Goal: Task Accomplishment & Management: Complete application form

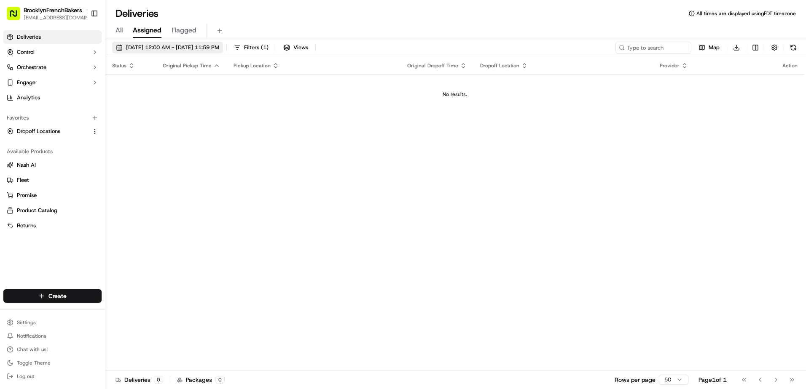
click at [167, 45] on span "09/18/2025 12:00 AM - 09/18/2025 11:59 PM" at bounding box center [172, 48] width 93 height 8
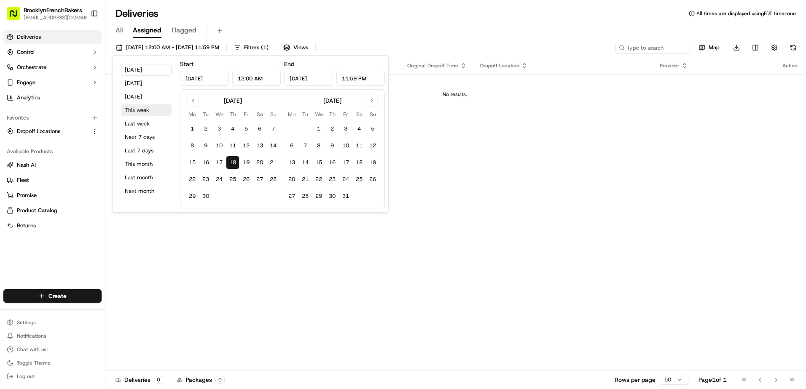
click at [147, 109] on button "This week" at bounding box center [146, 110] width 51 height 12
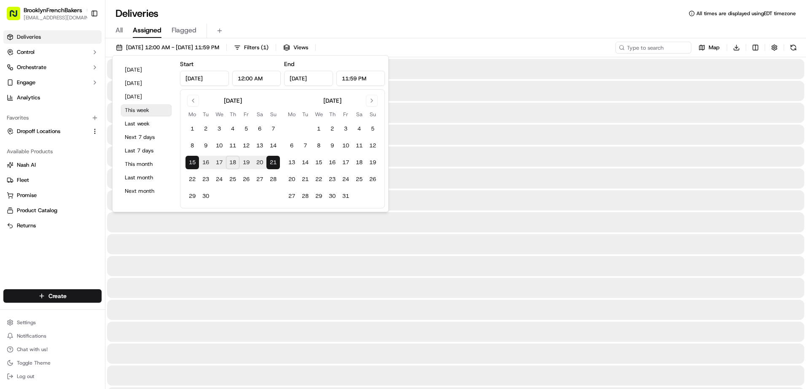
type input "Sep 15, 2025"
type input "Sep 21, 2025"
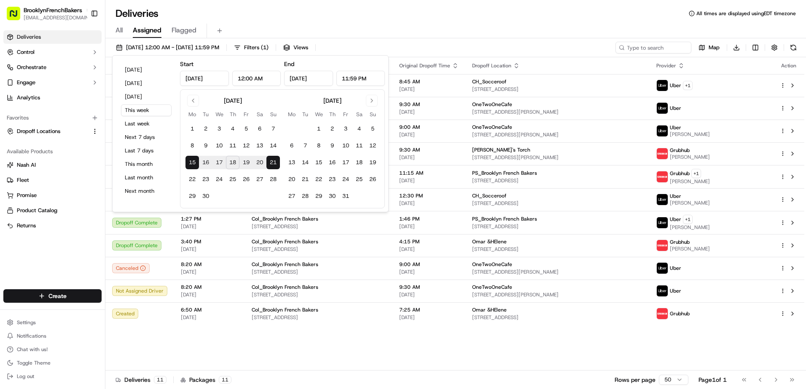
click at [232, 164] on button "18" at bounding box center [232, 162] width 13 height 13
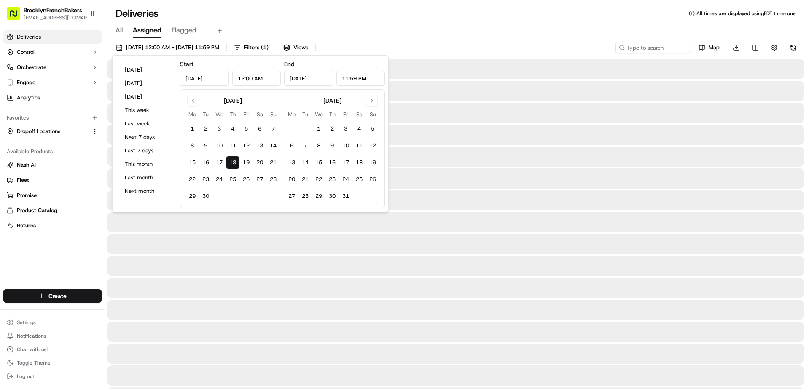
type input "Sep 18, 2025"
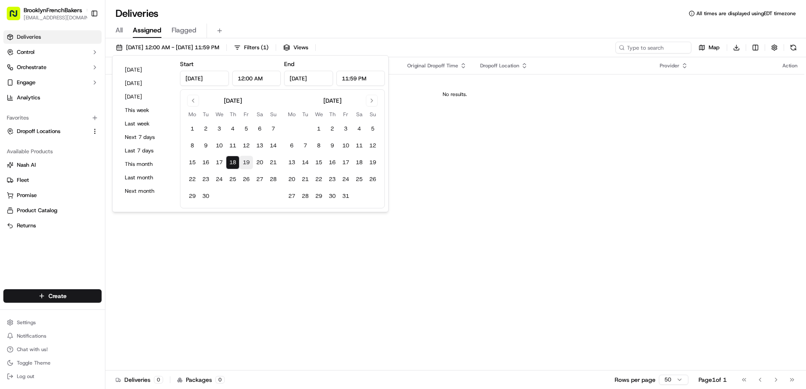
click at [246, 163] on button "19" at bounding box center [245, 162] width 13 height 13
type input "Sep 19, 2025"
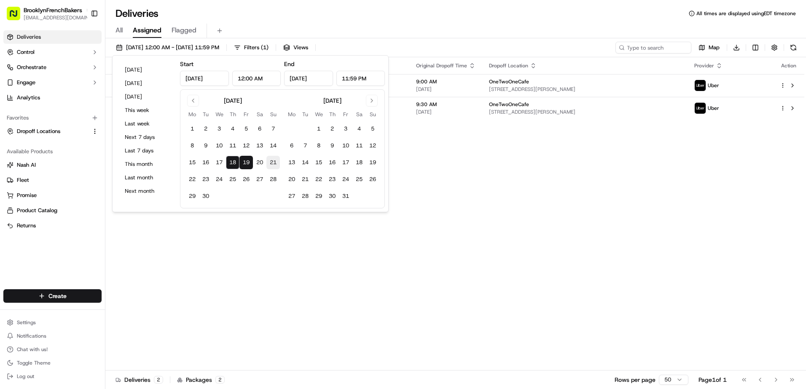
click at [271, 162] on button "21" at bounding box center [272, 162] width 13 height 13
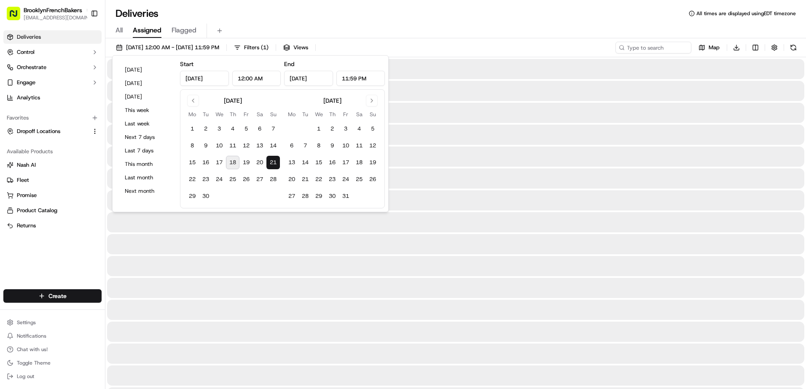
type input "Sep 21, 2025"
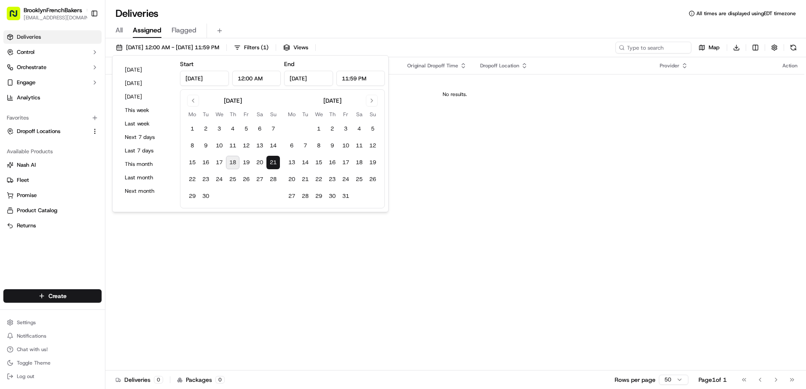
click at [233, 159] on button "18" at bounding box center [232, 162] width 13 height 13
type input "Sep 18, 2025"
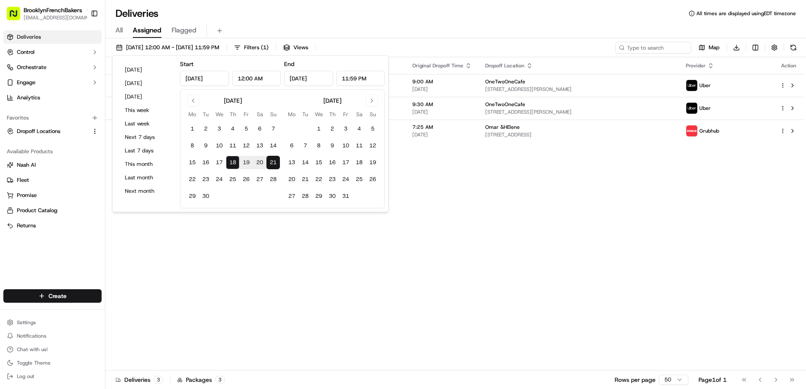
click at [394, 26] on div "All Assigned Flagged" at bounding box center [455, 31] width 700 height 15
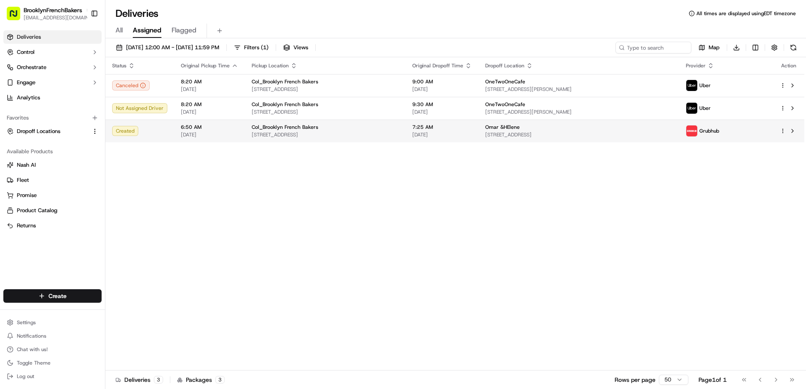
click at [783, 131] on html "BrooklynFrenchBakers contact@brooklynfrenchbakers.com Toggle Sidebar Deliveries…" at bounding box center [403, 194] width 806 height 389
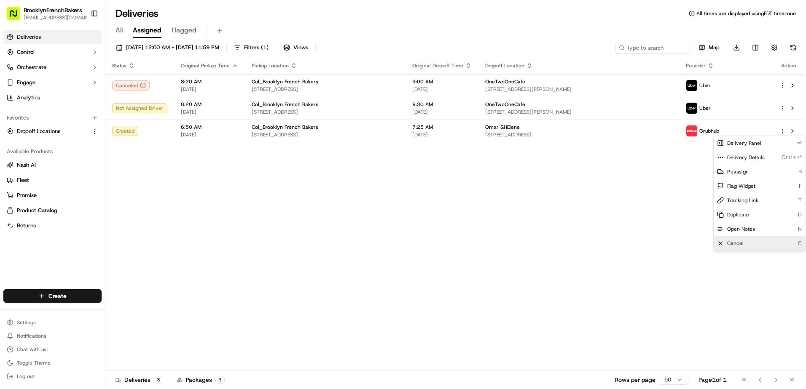
click at [736, 240] on div "Cancel C" at bounding box center [759, 243] width 92 height 14
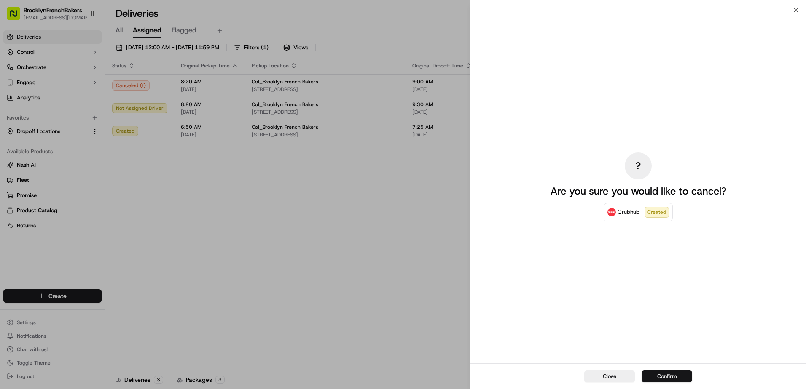
click at [665, 375] on button "Confirm" at bounding box center [666, 377] width 51 height 12
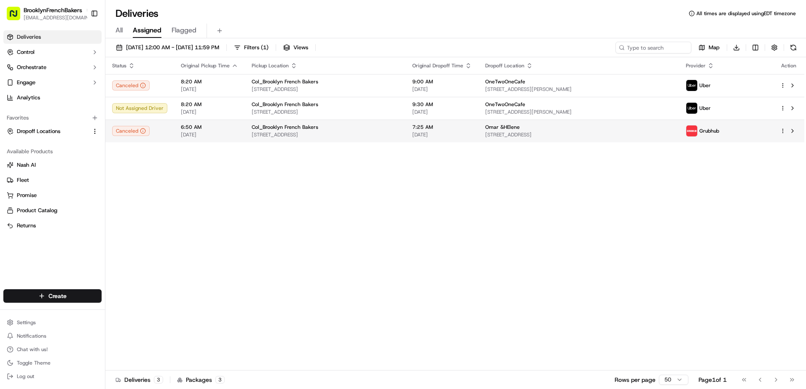
click at [780, 131] on html "BrooklynFrenchBakers contact@brooklynfrenchbakers.com Toggle Sidebar Deliveries…" at bounding box center [403, 194] width 806 height 389
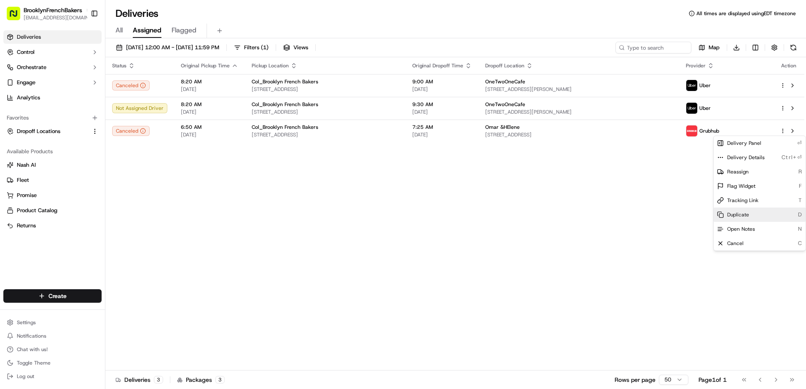
click at [749, 212] on div "Duplicate D" at bounding box center [759, 215] width 92 height 14
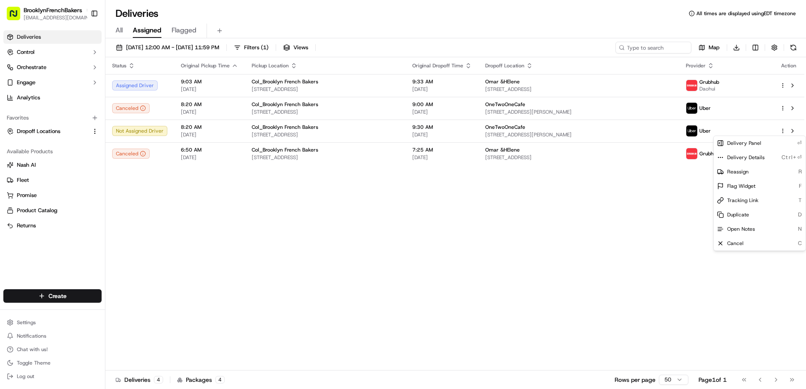
click at [204, 198] on html "BrooklynFrenchBakers contact@brooklynfrenchbakers.com Toggle Sidebar Deliveries…" at bounding box center [403, 194] width 806 height 389
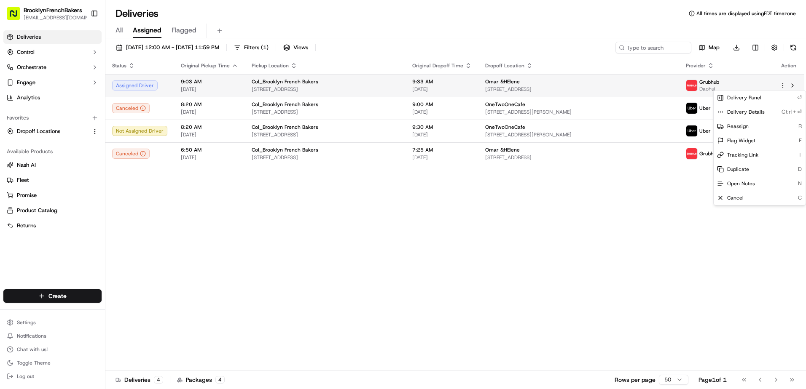
click at [781, 86] on html "BrooklynFrenchBakers contact@brooklynfrenchbakers.com Toggle Sidebar Deliveries…" at bounding box center [403, 194] width 806 height 389
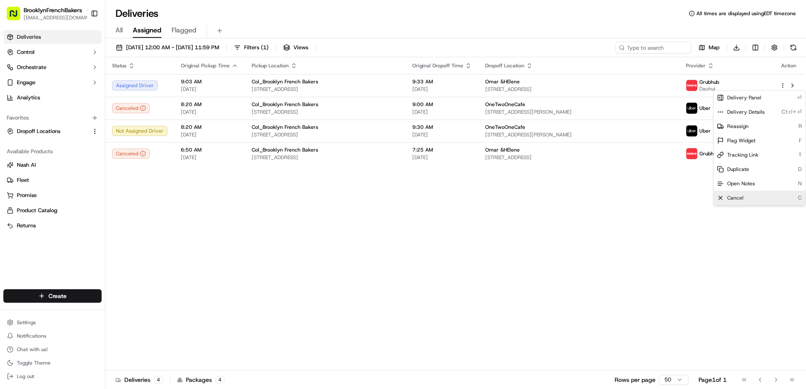
click at [745, 197] on div "Cancel C" at bounding box center [759, 198] width 92 height 14
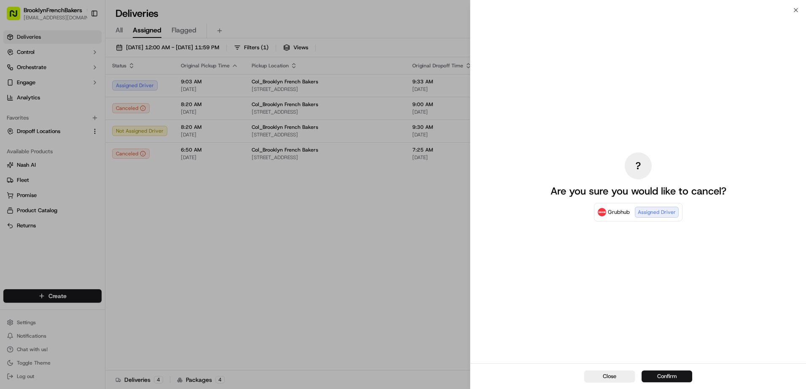
click at [667, 380] on button "Confirm" at bounding box center [666, 377] width 51 height 12
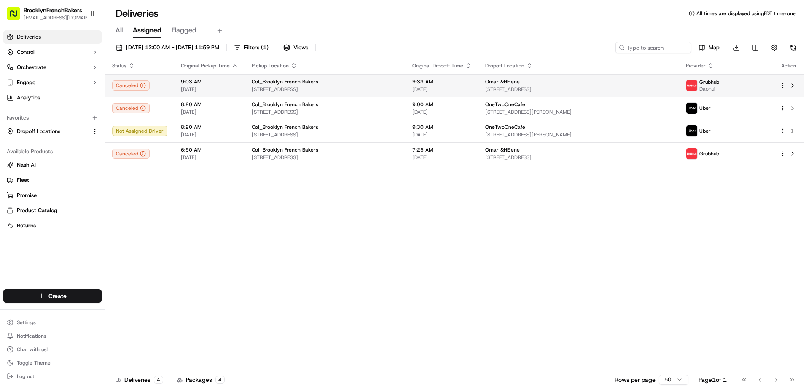
click at [782, 86] on html "BrooklynFrenchBakers contact@brooklynfrenchbakers.com Toggle Sidebar Deliveries…" at bounding box center [403, 194] width 806 height 389
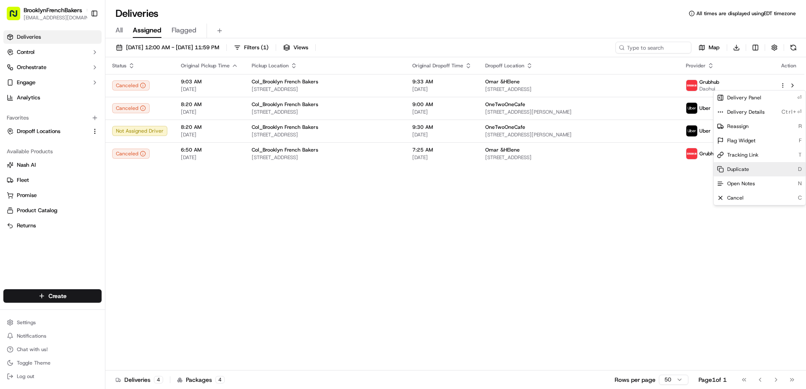
click at [749, 165] on div "Duplicate D" at bounding box center [759, 169] width 92 height 14
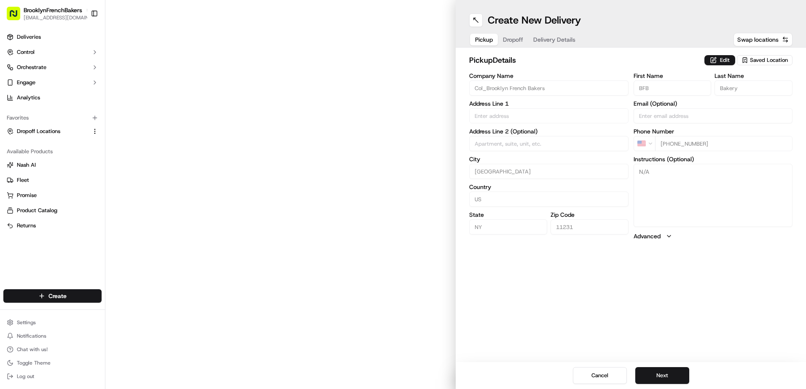
type input "[STREET_ADDRESS]"
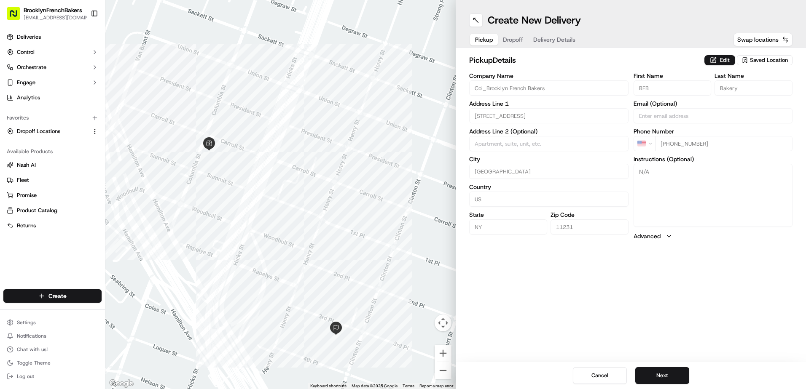
click at [553, 40] on span "Delivery Details" at bounding box center [554, 39] width 42 height 8
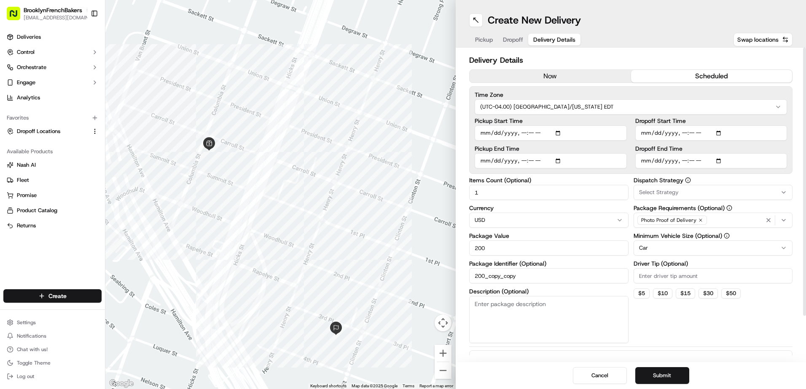
click at [522, 133] on input "Pickup Start Time" at bounding box center [550, 133] width 152 height 15
type input "[DATE]T07:50"
click at [682, 133] on input "Dropoff Start Time" at bounding box center [711, 133] width 152 height 15
type input "[DATE]T08:00"
click at [684, 161] on div "Dropoff End Time" at bounding box center [711, 157] width 152 height 23
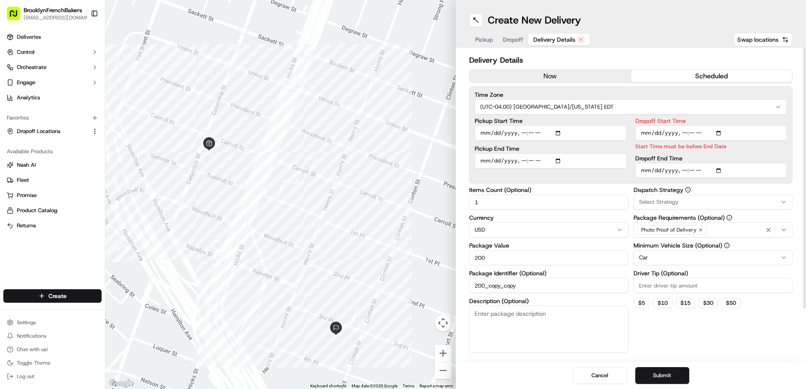
type input "[DATE]T08:20"
click at [732, 158] on label "Dropoff End Time" at bounding box center [711, 158] width 152 height 6
click at [732, 163] on input "Dropoff End Time" at bounding box center [711, 170] width 152 height 15
click at [661, 373] on button "Submit" at bounding box center [662, 375] width 54 height 17
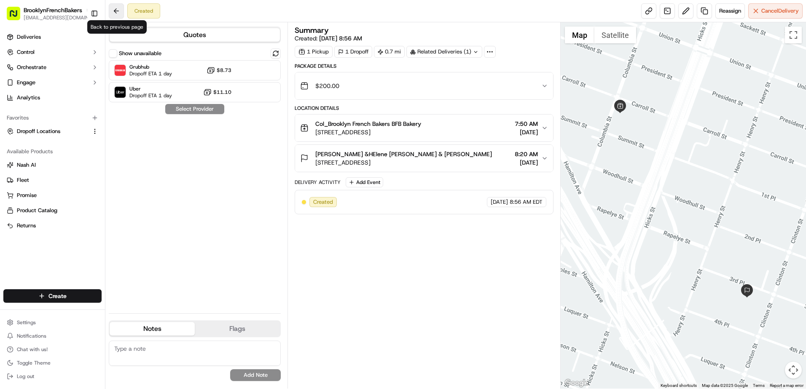
click at [118, 13] on button at bounding box center [116, 10] width 15 height 15
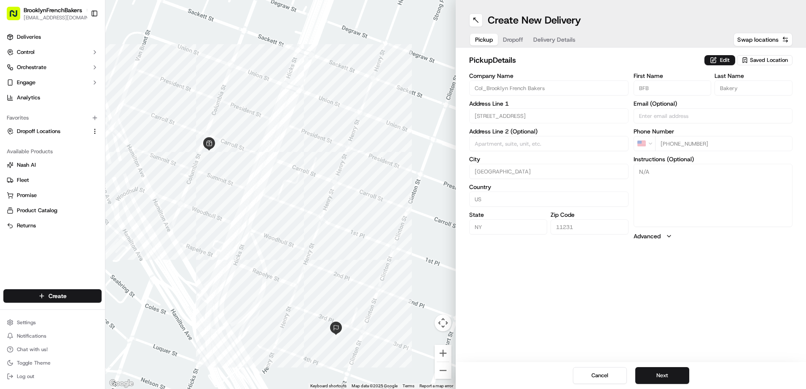
click at [567, 39] on span "Delivery Details" at bounding box center [554, 39] width 42 height 8
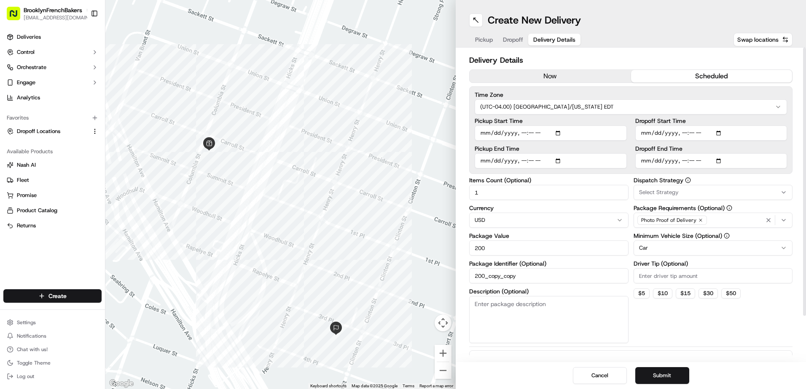
click at [691, 248] on html "BrooklynFrenchBakers contact@brooklynfrenchbakers.com Toggle Sidebar Deliveries…" at bounding box center [403, 194] width 806 height 389
click at [675, 378] on button "Submit" at bounding box center [662, 375] width 54 height 17
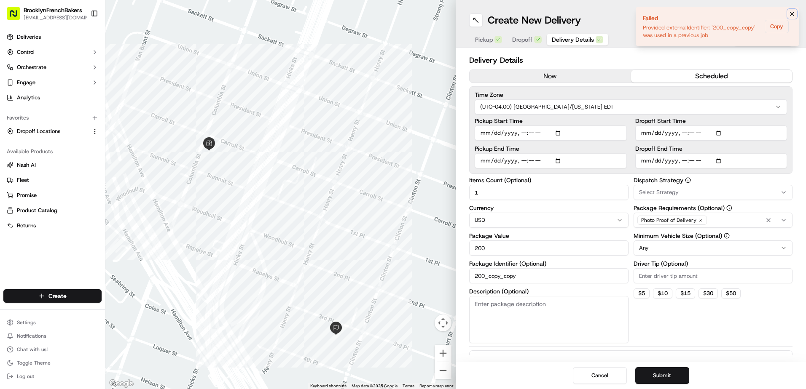
click at [790, 15] on icon "Notifications (F8)" at bounding box center [791, 14] width 7 height 7
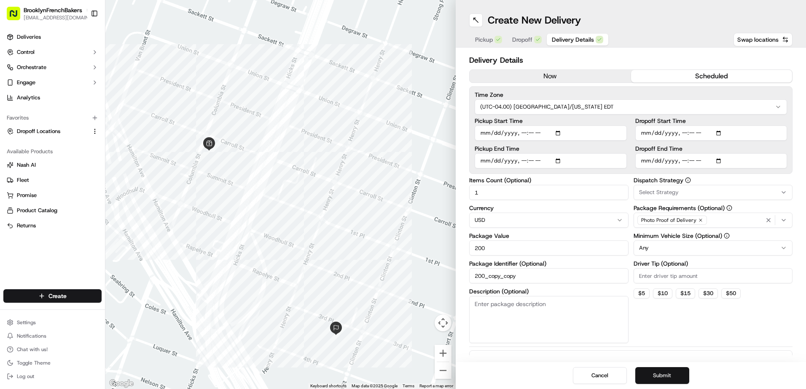
click at [659, 376] on button "Submit" at bounding box center [662, 375] width 54 height 17
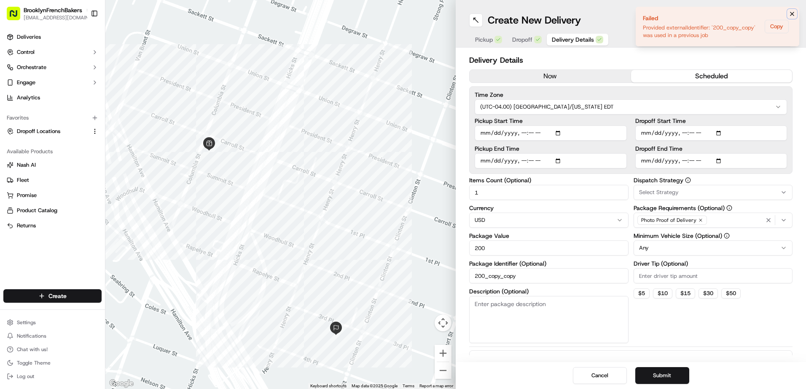
click at [791, 11] on icon "Notifications (F8)" at bounding box center [791, 14] width 7 height 7
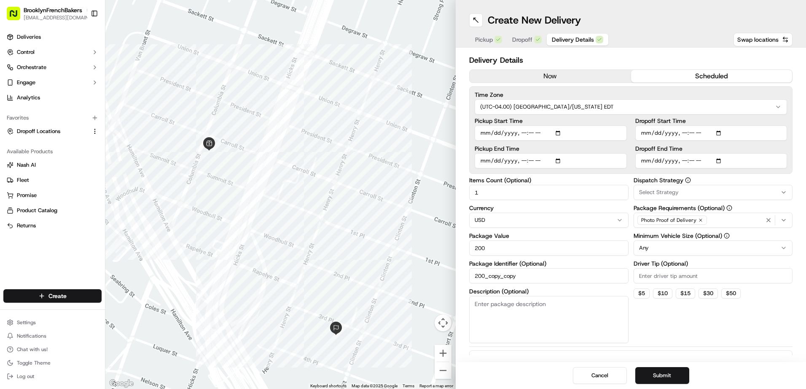
click at [517, 39] on span "Dropoff" at bounding box center [522, 39] width 20 height 8
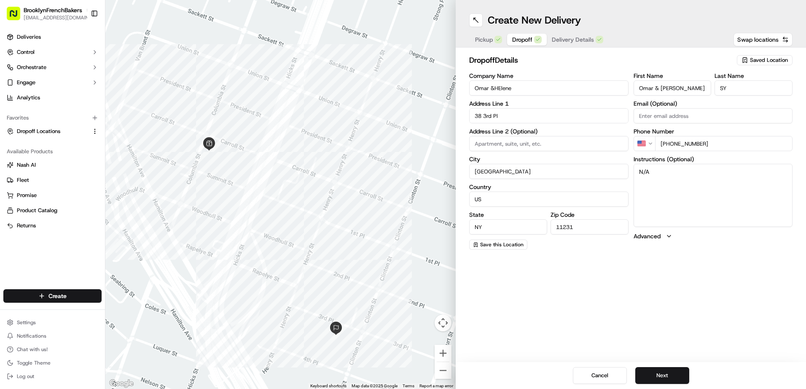
click at [636, 299] on div "Create New Delivery Pickup Dropoff Delivery Details Swap locations dropoff Deta…" at bounding box center [630, 194] width 350 height 389
click at [658, 370] on button "Next" at bounding box center [662, 375] width 54 height 17
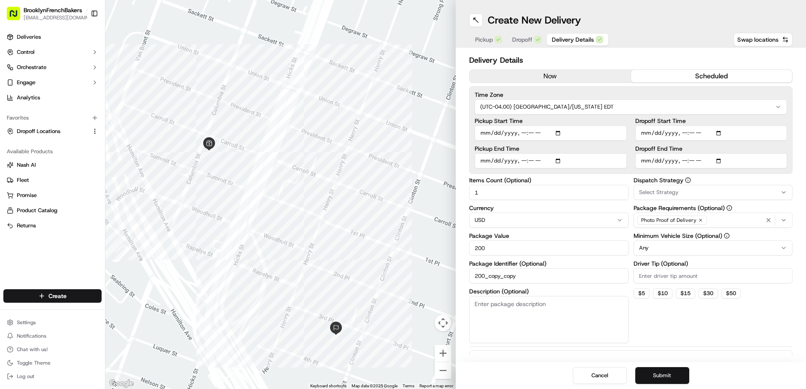
click at [658, 370] on button "Submit" at bounding box center [662, 375] width 54 height 17
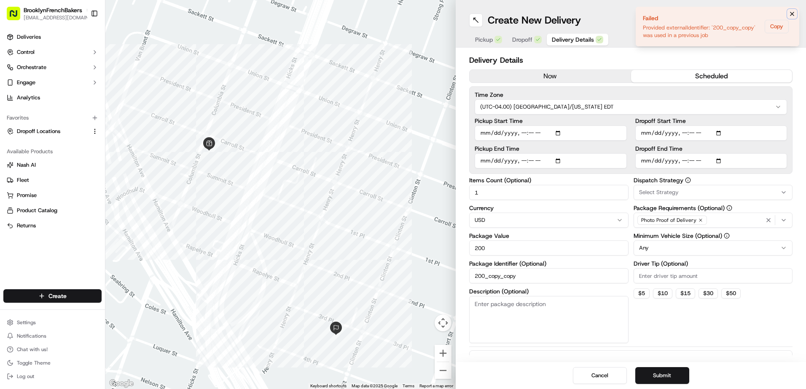
click at [790, 13] on icon "Notifications (F8)" at bounding box center [791, 14] width 7 height 7
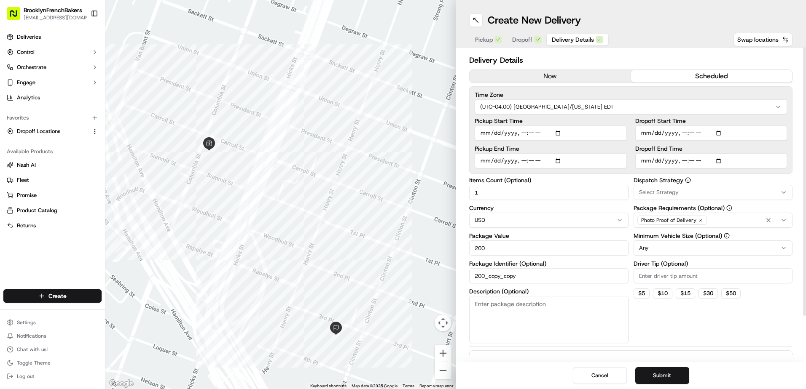
click at [685, 249] on html "BrooklynFrenchBakers contact@brooklynfrenchbakers.com Toggle Sidebar Deliveries…" at bounding box center [403, 194] width 806 height 389
click at [672, 375] on button "Submit" at bounding box center [662, 375] width 54 height 17
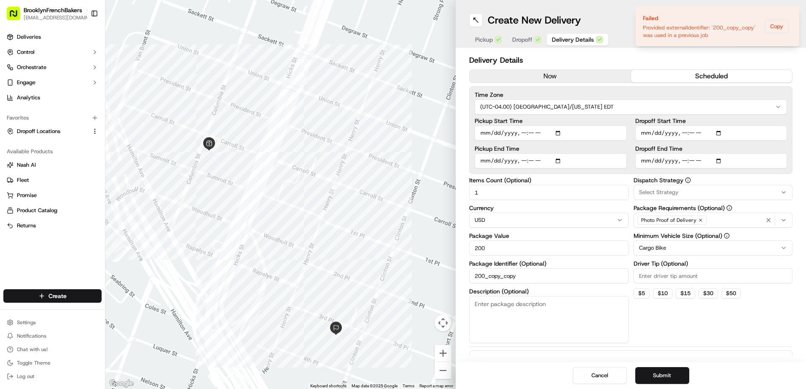
click at [620, 20] on div "Create New Delivery" at bounding box center [630, 19] width 323 height 13
click at [396, 116] on div at bounding box center [280, 194] width 350 height 389
click at [595, 376] on button "Cancel" at bounding box center [600, 375] width 54 height 17
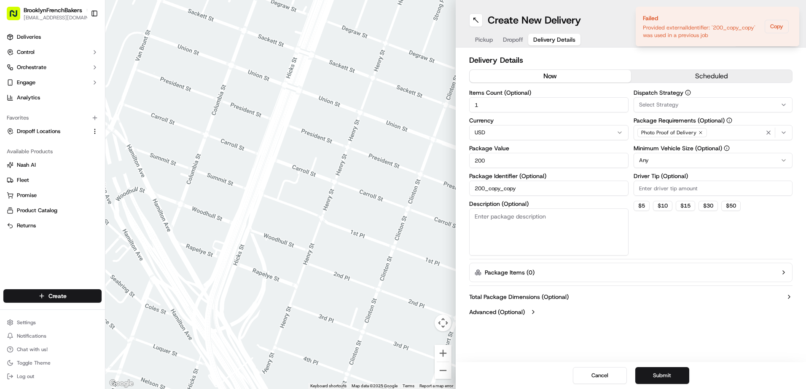
click at [615, 30] on div "Create New Delivery Pickup Dropoff Delivery Details Swap locations" at bounding box center [630, 24] width 350 height 48
click at [790, 15] on icon "Notifications (F8)" at bounding box center [791, 13] width 3 height 3
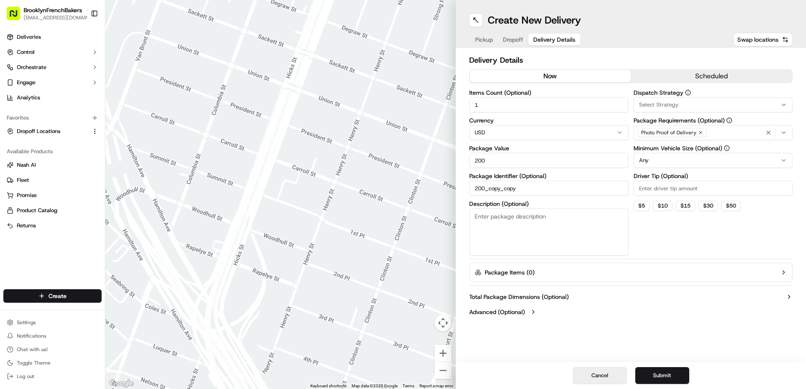
click at [600, 374] on button "Cancel" at bounding box center [600, 375] width 54 height 17
click at [664, 375] on button "Submit" at bounding box center [662, 375] width 54 height 17
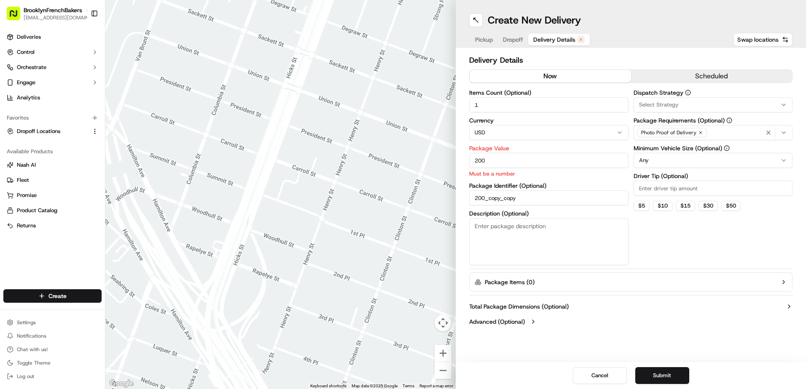
drag, startPoint x: 554, startPoint y: 197, endPoint x: 410, endPoint y: 206, distance: 144.4
click at [410, 206] on div "← Move left → Move right ↑ Move up ↓ Move down + Zoom in - Zoom out Home Jump l…" at bounding box center [455, 194] width 700 height 389
click at [667, 376] on button "Submit" at bounding box center [662, 375] width 54 height 17
click at [579, 160] on input "200" at bounding box center [548, 160] width 159 height 15
type input "2"
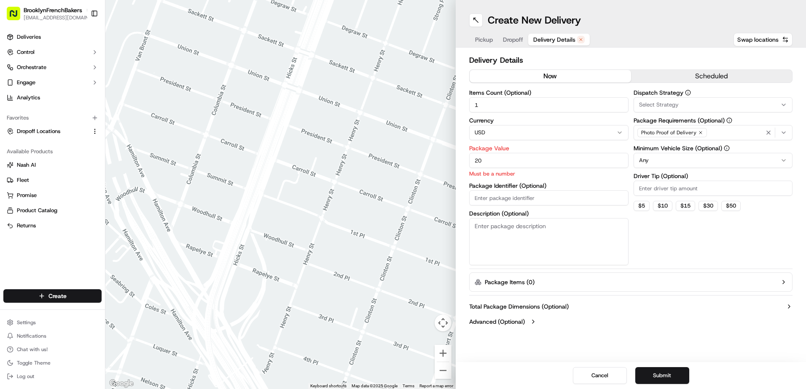
type input "200"
click at [659, 333] on div "Create New Delivery Pickup Dropoff Delivery Details Swap locations Delivery Det…" at bounding box center [630, 194] width 350 height 389
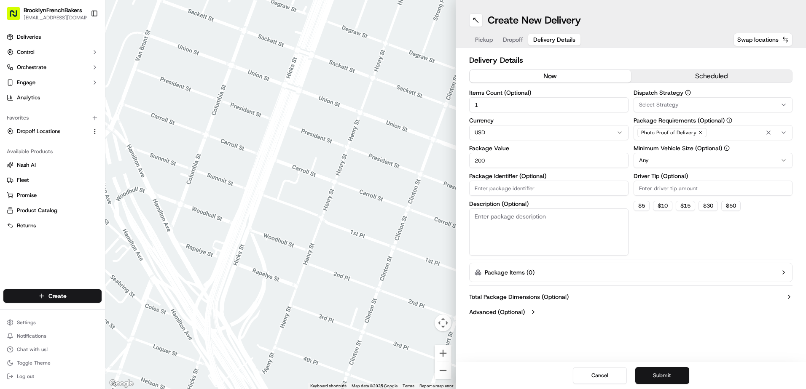
click at [661, 376] on button "Submit" at bounding box center [662, 375] width 54 height 17
click at [487, 41] on span "Pickup" at bounding box center [484, 39] width 18 height 8
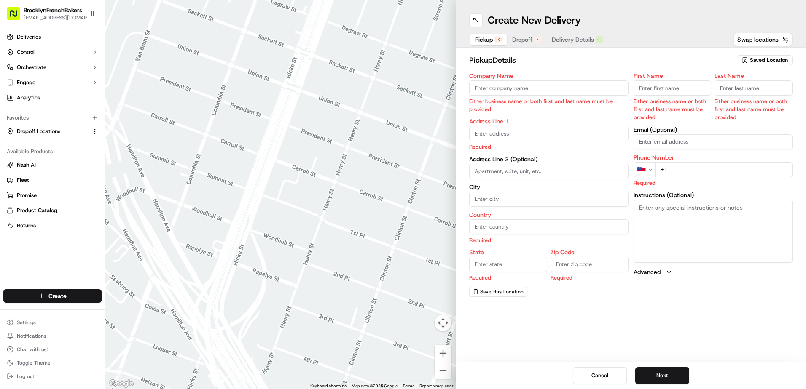
click at [757, 60] on span "Saved Location" at bounding box center [769, 60] width 38 height 8
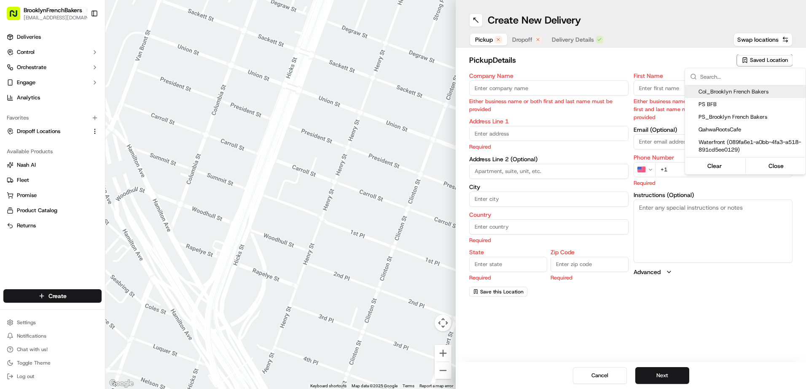
click at [726, 94] on span "Col_Brooklyn French Bakers" at bounding box center [750, 92] width 104 height 8
type input "Col_Brooklyn French Bakers"
type input "[STREET_ADDRESS]"
type input "[GEOGRAPHIC_DATA]"
type input "US"
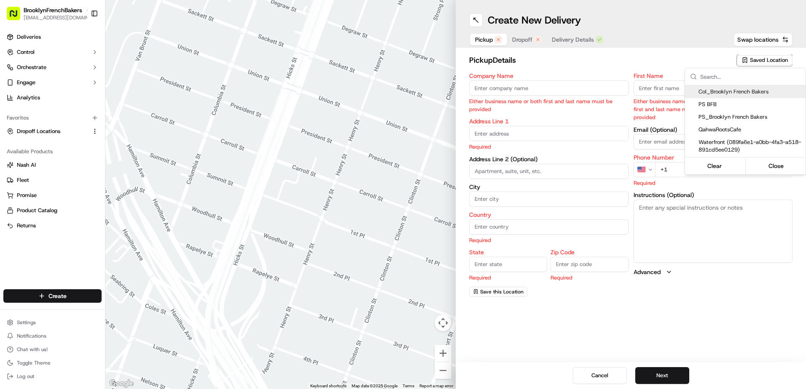
type input "NY"
type input "11231"
type input "BFB"
type input "Bakery"
type input "[PHONE_NUMBER]"
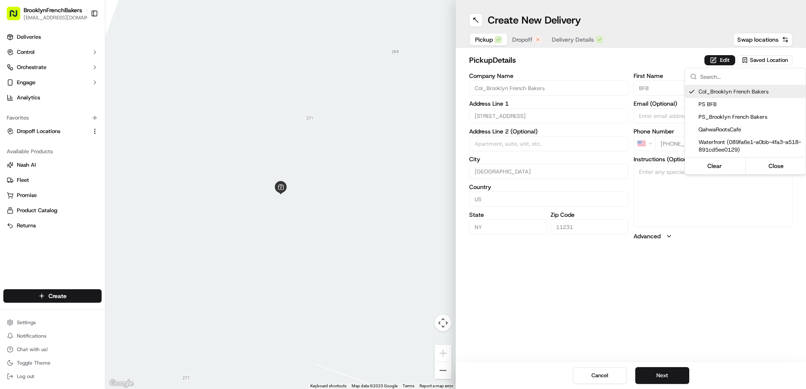
click at [519, 40] on html "BrooklynFrenchBakers contact@brooklynfrenchbakers.com Toggle Sidebar Deliveries…" at bounding box center [403, 194] width 806 height 389
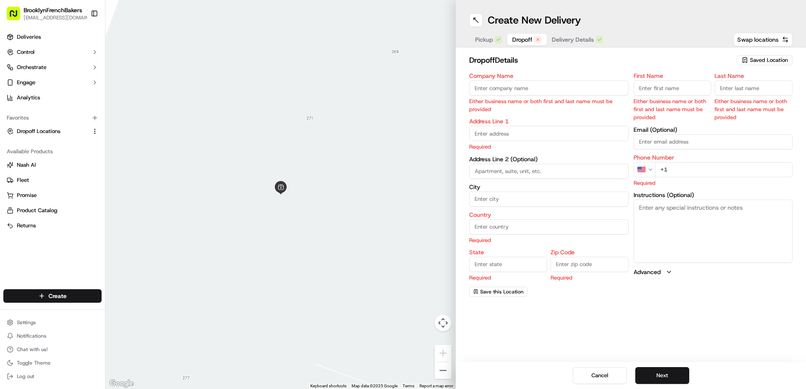
click at [519, 40] on span "Dropoff" at bounding box center [522, 39] width 20 height 8
click at [513, 86] on input "Company Name" at bounding box center [548, 87] width 159 height 15
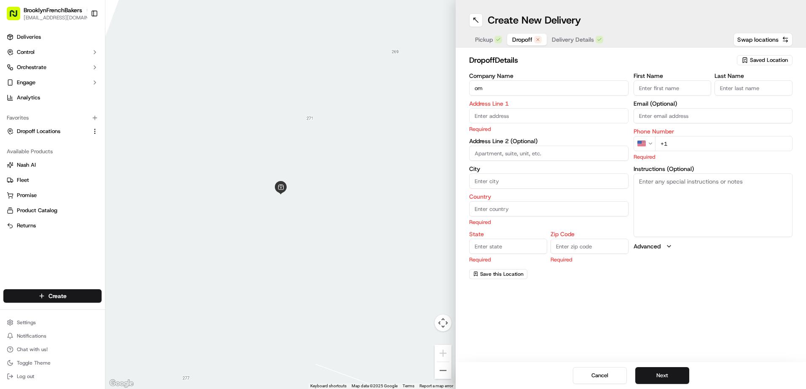
type input "Omar &HElene"
type input "38 3rd"
type input "[GEOGRAPHIC_DATA]"
type input "Omar & Helene"
type input "SY"
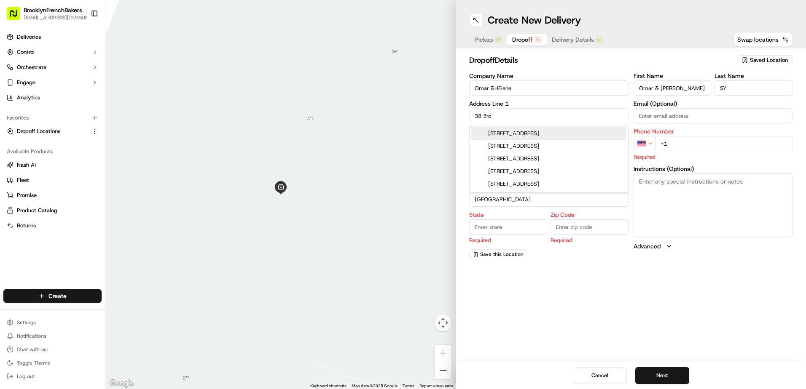
click at [679, 145] on input "+1" at bounding box center [724, 143] width 138 height 15
click at [593, 123] on input "38 3rd" at bounding box center [548, 115] width 159 height 15
click at [570, 134] on div "38 3rd Place, Brooklyn, NY" at bounding box center [548, 133] width 155 height 13
type input "[STREET_ADDRESS]"
type input "[GEOGRAPHIC_DATA]"
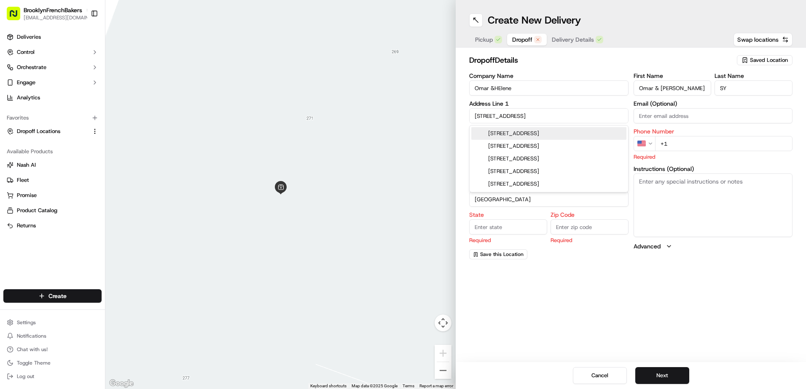
type input "NY"
type input "11231"
type input "38 3rd Place"
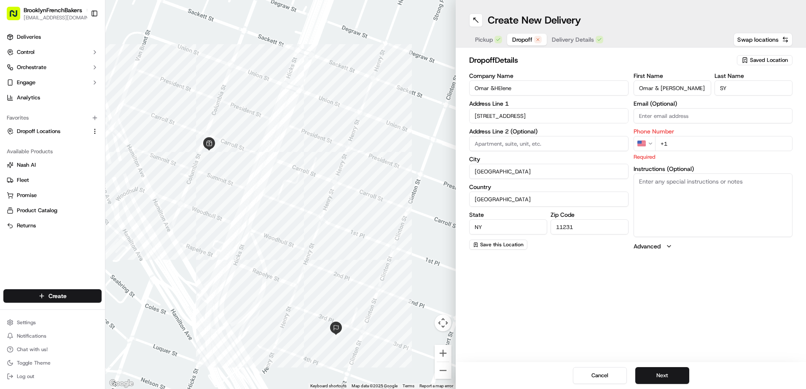
click at [691, 149] on input "+1" at bounding box center [724, 143] width 138 height 15
type input "+1 747 299 6229"
click at [710, 278] on div "Create New Delivery Pickup Dropoff Delivery Details Swap locations dropoff Deta…" at bounding box center [630, 194] width 350 height 389
click at [661, 373] on button "Next" at bounding box center [662, 375] width 54 height 17
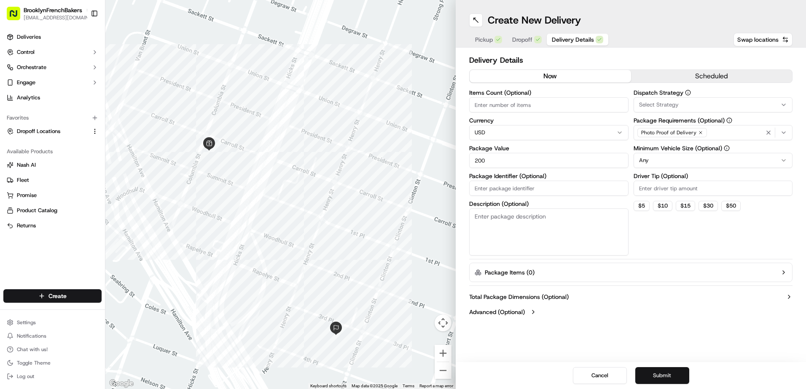
click at [661, 373] on button "Submit" at bounding box center [662, 375] width 54 height 17
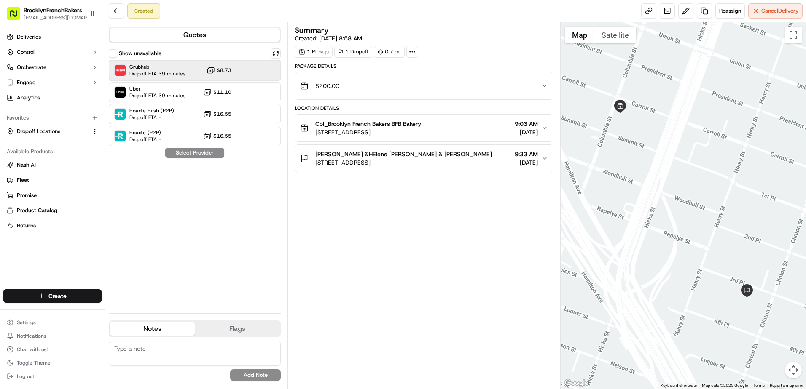
click at [256, 66] on div at bounding box center [255, 70] width 10 height 10
click at [209, 157] on button "Assign Provider" at bounding box center [195, 153] width 60 height 10
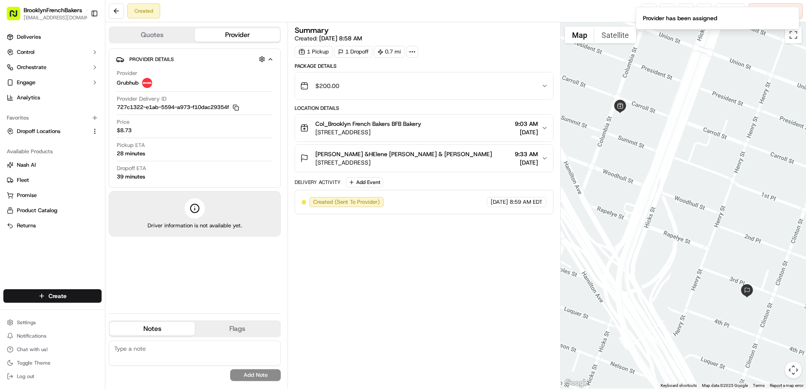
click at [447, 129] on div "Col_Brooklyn French Bakers BFB Bakery 273 Columbia St, Brooklyn, NY 11231, US 9…" at bounding box center [420, 128] width 241 height 17
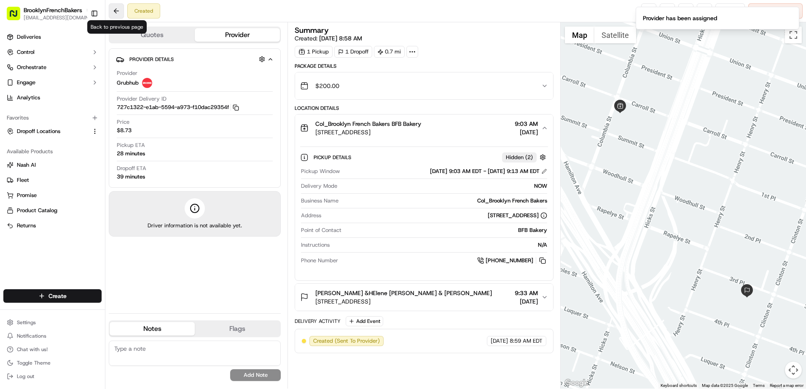
click at [115, 15] on button at bounding box center [116, 10] width 15 height 15
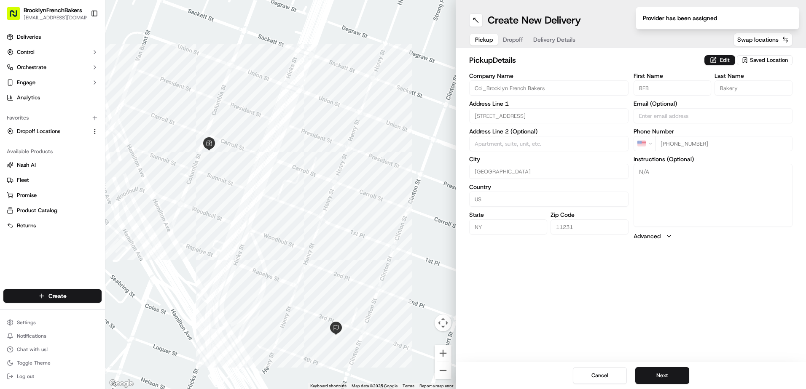
click at [561, 42] on span "Delivery Details" at bounding box center [554, 39] width 42 height 8
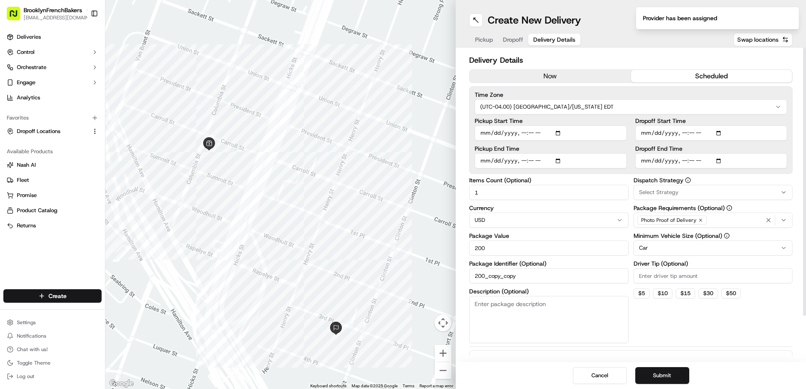
click at [522, 133] on input "Pickup Start Time" at bounding box center [550, 133] width 152 height 15
type input "[DATE]T07:50"
click at [680, 131] on input "Dropoff Start Time" at bounding box center [711, 133] width 152 height 15
type input "[DATE]T08:00"
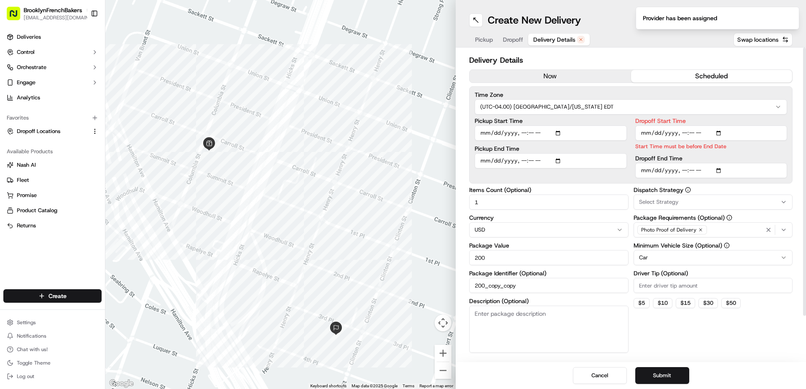
click at [682, 165] on input "Dropoff End Time" at bounding box center [711, 170] width 152 height 15
click at [683, 169] on input "Dropoff End Time" at bounding box center [711, 170] width 152 height 15
type input "[DATE]T08:20"
click at [666, 338] on div "Dispatch Strategy Select Strategy Package Requirements (Optional) Photo Proof o…" at bounding box center [712, 270] width 159 height 166
click at [718, 258] on html "BrooklynFrenchBakers contact@brooklynfrenchbakers.com Toggle Sidebar Deliveries…" at bounding box center [403, 194] width 806 height 389
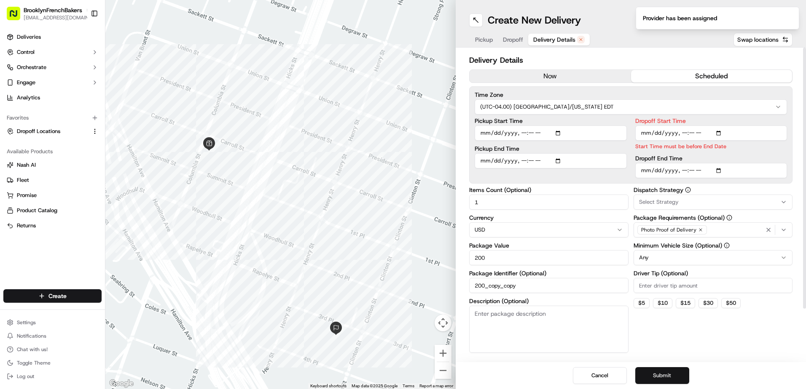
click at [663, 379] on button "Submit" at bounding box center [662, 375] width 54 height 17
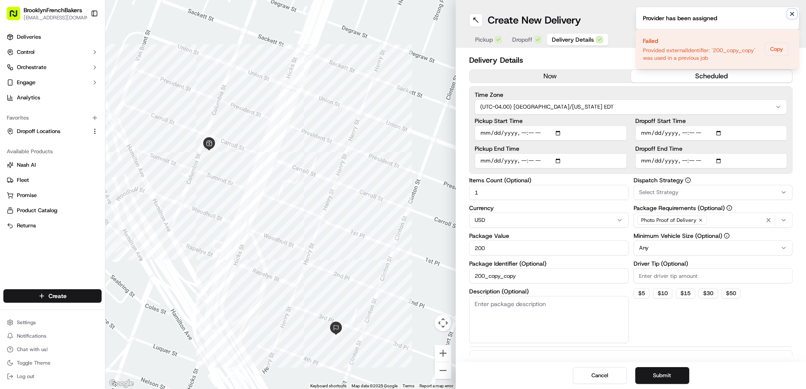
click at [792, 15] on icon "Notifications (F8)" at bounding box center [791, 14] width 7 height 7
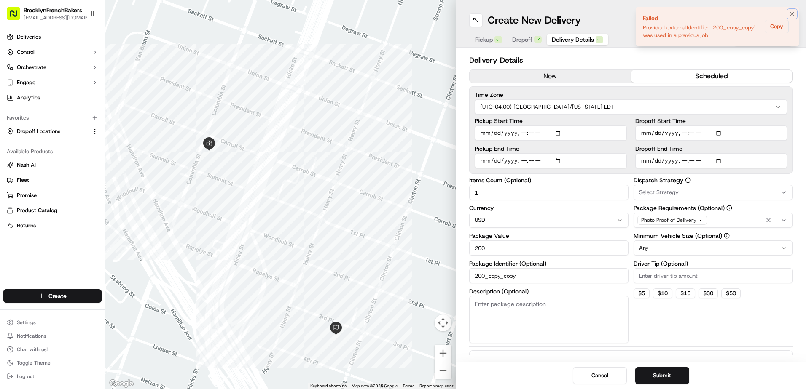
click at [792, 15] on icon "Notifications (F8)" at bounding box center [791, 14] width 7 height 7
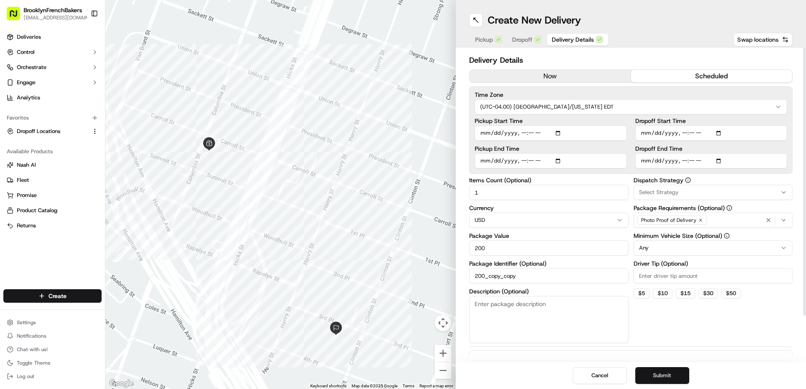
click at [663, 378] on button "Submit" at bounding box center [662, 375] width 54 height 17
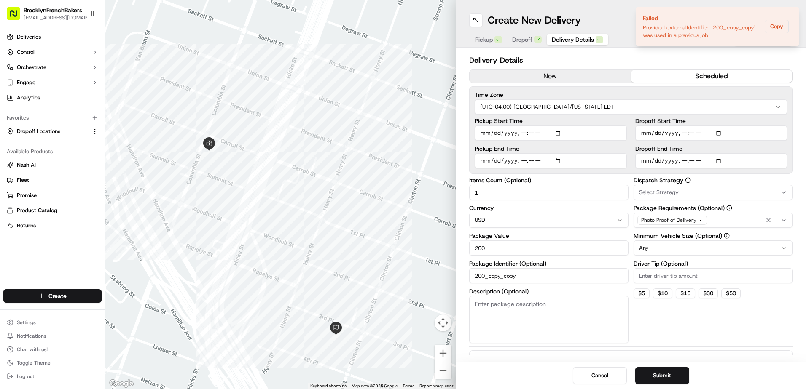
click at [603, 6] on div "Create New Delivery Pickup Dropoff Delivery Details Swap locations" at bounding box center [630, 24] width 350 height 48
click at [603, 372] on button "Cancel" at bounding box center [600, 375] width 54 height 17
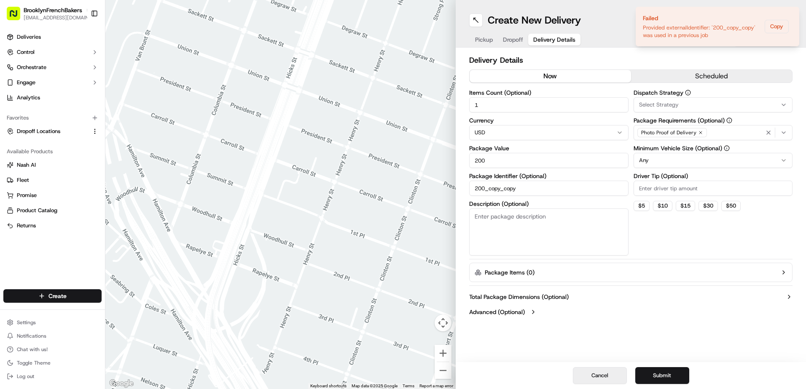
click at [603, 372] on button "Cancel" at bounding box center [600, 375] width 54 height 17
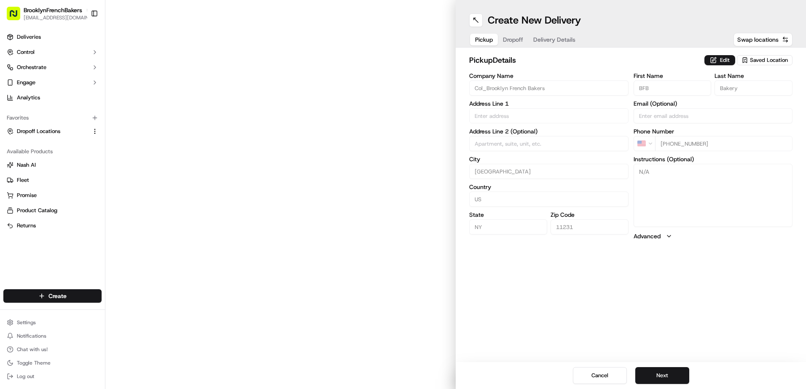
type input "[STREET_ADDRESS]"
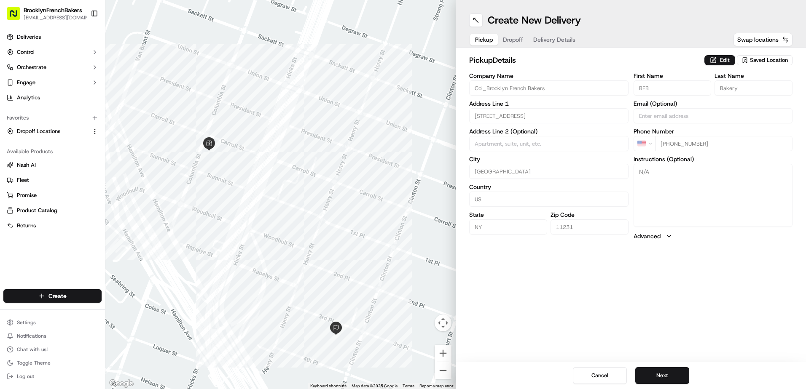
click at [565, 39] on span "Delivery Details" at bounding box center [554, 39] width 42 height 8
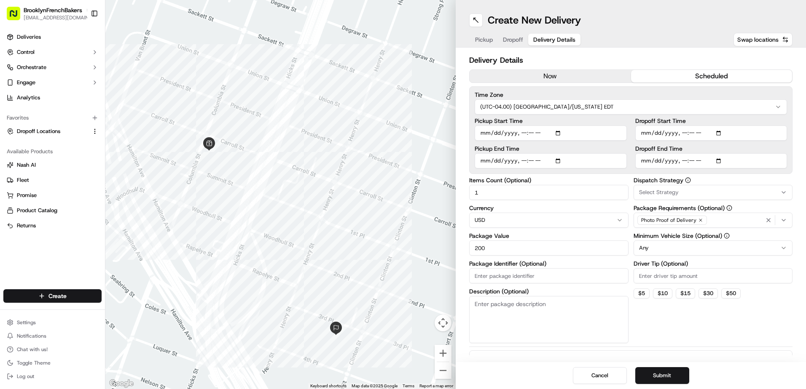
click at [708, 75] on button "scheduled" at bounding box center [711, 76] width 161 height 13
click at [557, 135] on input "Pickup Start Time" at bounding box center [550, 133] width 152 height 15
type input "[DATE]T07:50"
click at [720, 132] on input "Dropoff Start Time" at bounding box center [711, 133] width 152 height 15
type input "[DATE]T08:00"
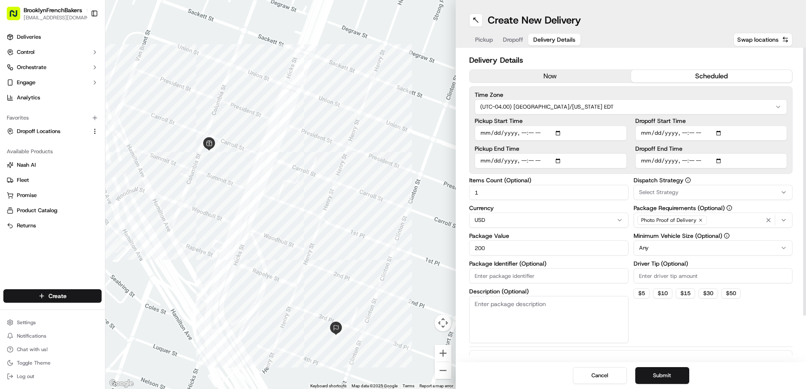
click at [789, 119] on div "Time Zone (UTC-04.00) [GEOGRAPHIC_DATA]/[US_STATE] EDT Pickup Start Time Pickup…" at bounding box center [630, 130] width 323 height 88
click at [719, 160] on input "Dropoff End Time" at bounding box center [711, 160] width 152 height 15
type input "[DATE]T09:01"
click at [686, 160] on input "Dropoff End Time" at bounding box center [711, 160] width 152 height 15
type input "[DATE]T09:01"
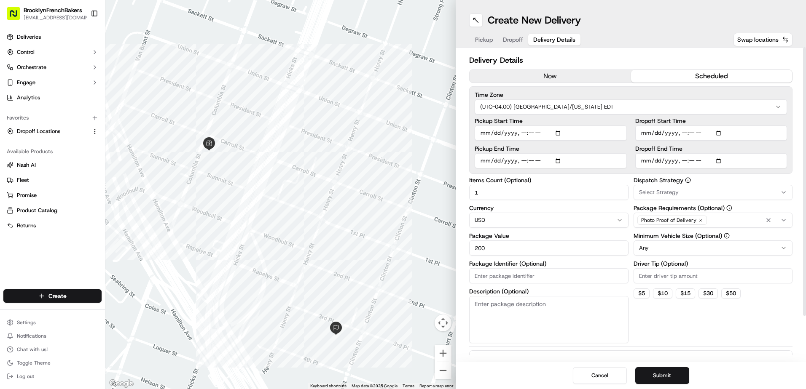
click at [646, 160] on input "Dropoff End Time" at bounding box center [711, 160] width 152 height 15
type input "[DATE]T09:01"
click at [680, 160] on input "Dropoff End Time" at bounding box center [711, 160] width 152 height 15
type input "[DATE]T08:20"
click at [704, 326] on div "Dispatch Strategy Select Strategy Package Requirements (Optional) Photo Proof o…" at bounding box center [712, 260] width 159 height 166
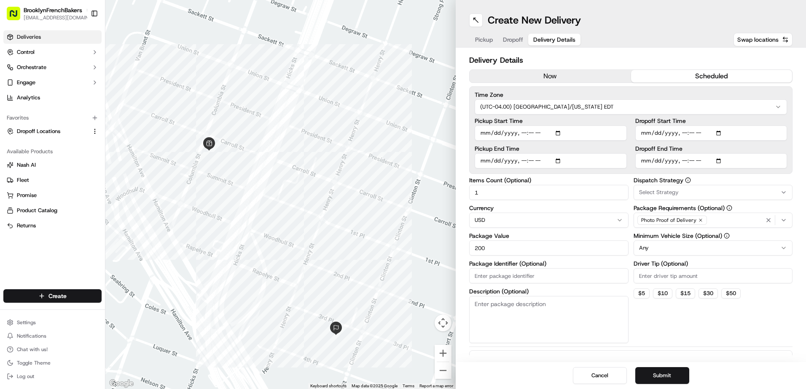
click at [49, 32] on link "Deliveries" at bounding box center [52, 36] width 98 height 13
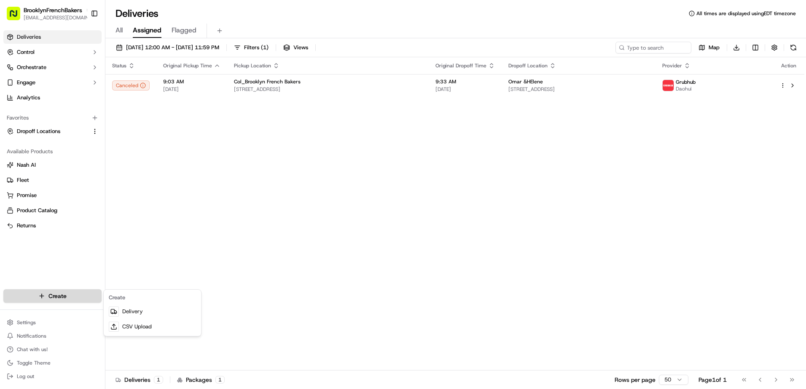
click at [62, 292] on html "BrooklynFrenchBakers [EMAIL_ADDRESS][DOMAIN_NAME] Toggle Sidebar Deliveries Con…" at bounding box center [403, 194] width 806 height 389
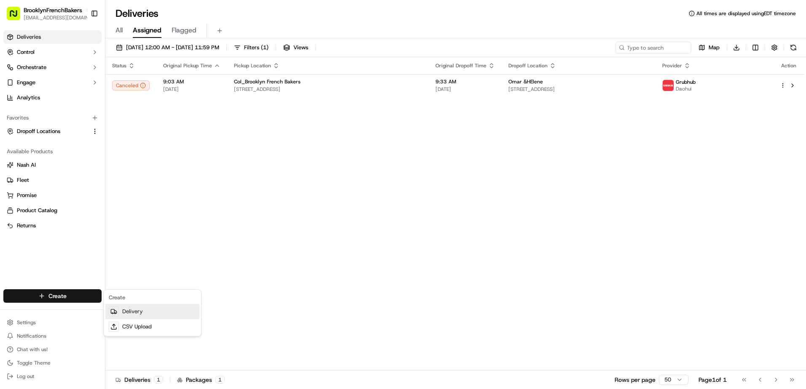
click at [130, 312] on link "Delivery" at bounding box center [152, 311] width 94 height 15
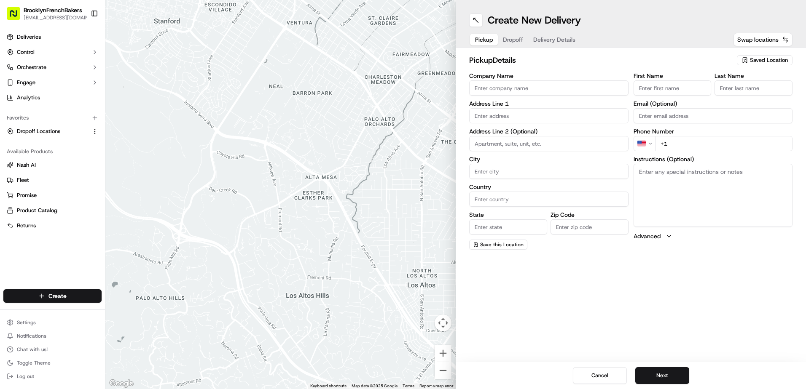
click at [517, 88] on input "Company Name" at bounding box center [548, 87] width 159 height 15
type input "[PERSON_NAME]"
click at [667, 83] on input "First Name" at bounding box center [672, 87] width 78 height 15
type input "[PERSON_NAME]"
click at [728, 91] on input "Last Name" at bounding box center [753, 87] width 78 height 15
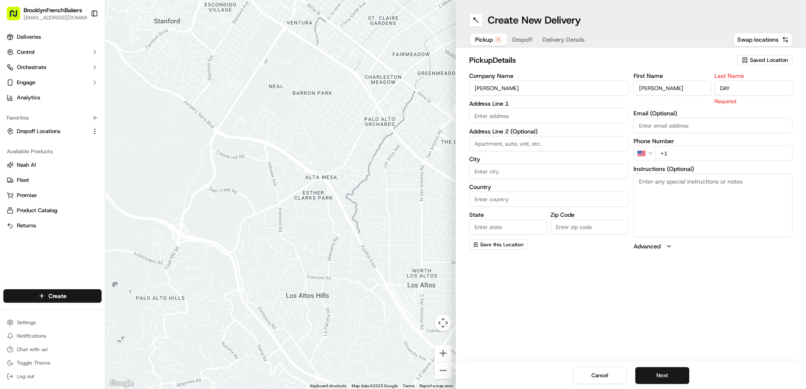
type input "DAY"
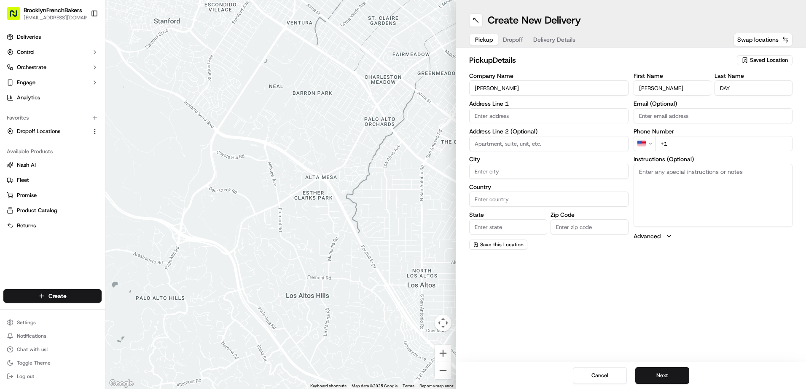
click at [651, 141] on div "Phone Number US +1" at bounding box center [712, 140] width 159 height 23
click at [682, 143] on input "+1" at bounding box center [724, 143] width 138 height 15
type input "[PHONE_NUMBER]"
click at [584, 119] on input "text" at bounding box center [548, 115] width 159 height 15
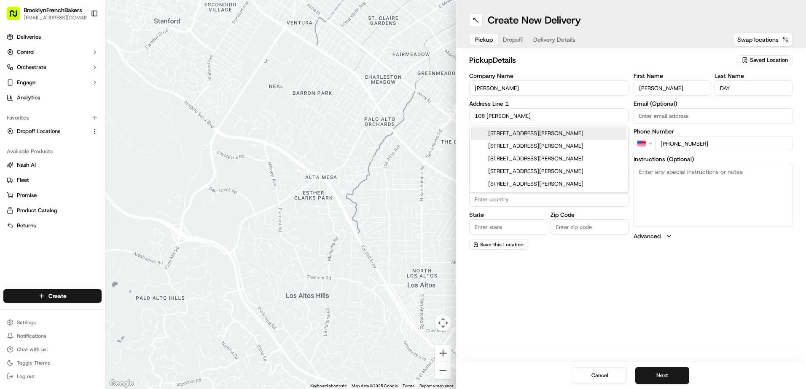
click at [557, 135] on div "[STREET_ADDRESS][PERSON_NAME]" at bounding box center [548, 133] width 155 height 13
type input "[STREET_ADDRESS][PERSON_NAME]"
type input "[GEOGRAPHIC_DATA]"
type input "NY"
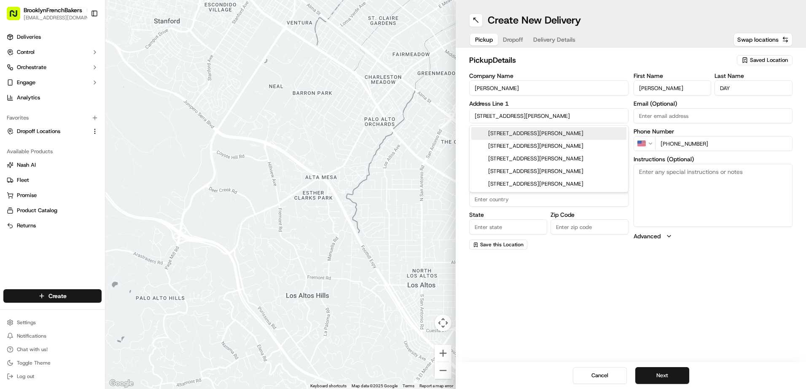
type input "11231"
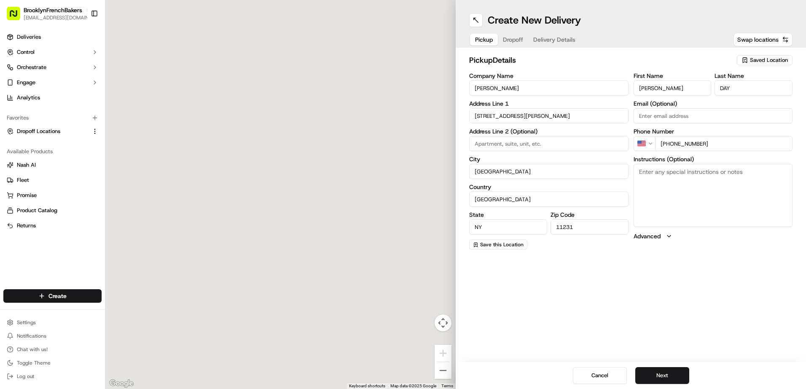
type input "[STREET_ADDRESS][PERSON_NAME]"
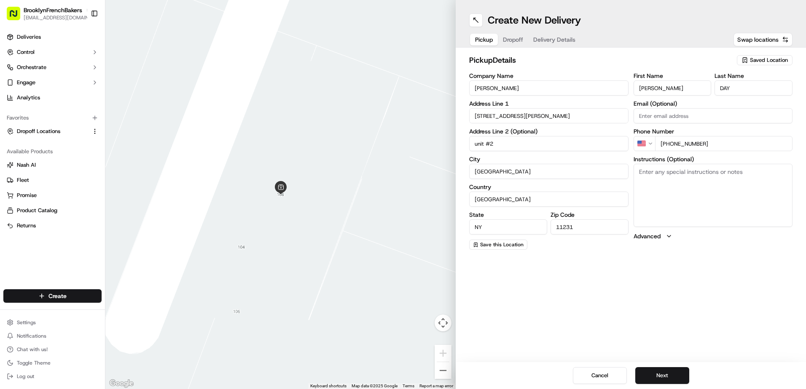
type input "unit #2"
click at [550, 300] on div "Create New Delivery Pickup Dropoff Delivery Details Swap locations pickup Detai…" at bounding box center [630, 194] width 350 height 389
click at [760, 42] on span "Swap locations" at bounding box center [757, 39] width 41 height 8
type input "+1"
click at [764, 60] on span "Saved Location" at bounding box center [769, 60] width 38 height 8
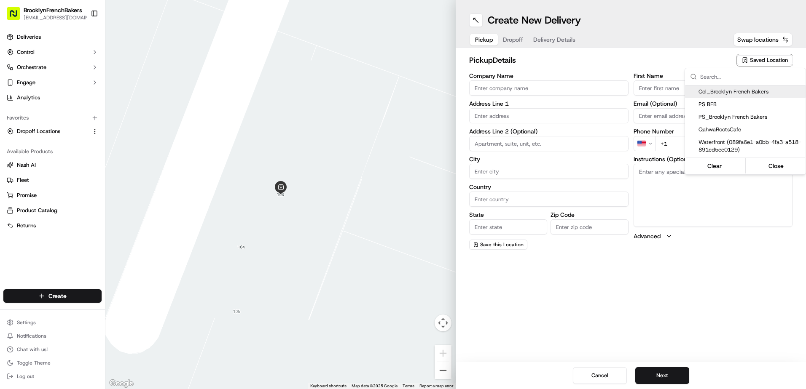
click at [732, 96] on div "Col_Brooklyn French Bakers" at bounding box center [745, 92] width 120 height 13
type input "Col_Brooklyn French Bakers"
type input "[STREET_ADDRESS]"
type input "[GEOGRAPHIC_DATA]"
type input "US"
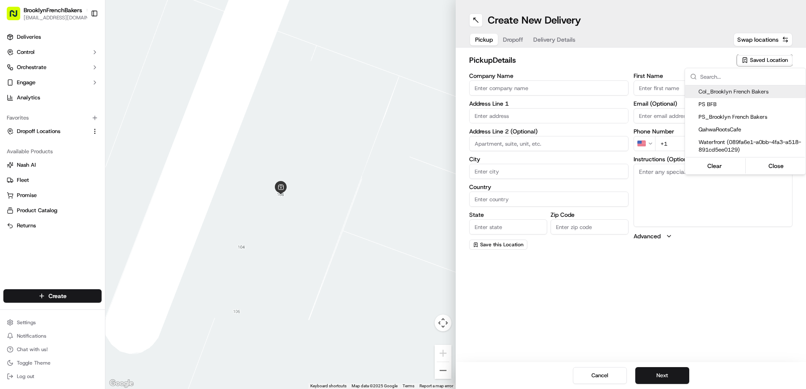
type input "NY"
type input "11231"
type input "BFB"
type input "Bakery"
type input "[PHONE_NUMBER]"
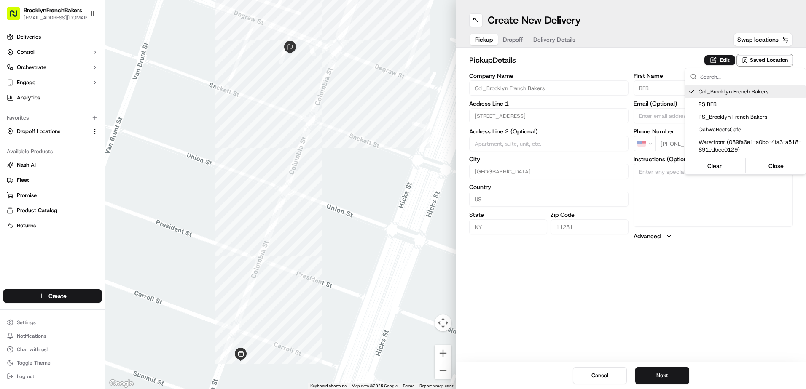
click at [517, 41] on html "BrooklynFrenchBakers [EMAIL_ADDRESS][DOMAIN_NAME] Toggle Sidebar Deliveries Con…" at bounding box center [403, 194] width 806 height 389
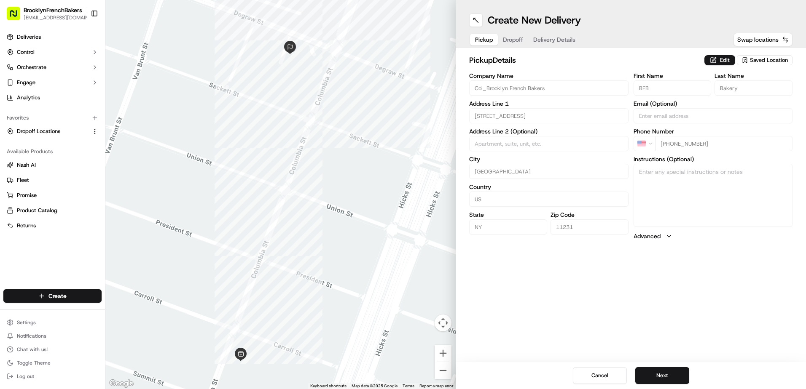
click at [517, 41] on span "Dropoff" at bounding box center [513, 39] width 20 height 8
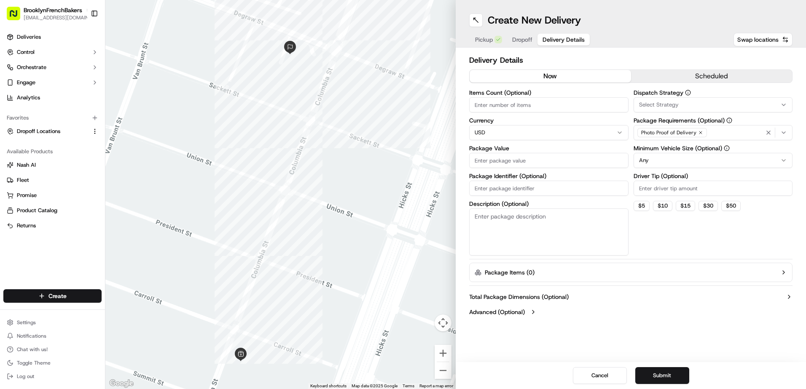
click at [552, 40] on span "Delivery Details" at bounding box center [563, 39] width 42 height 8
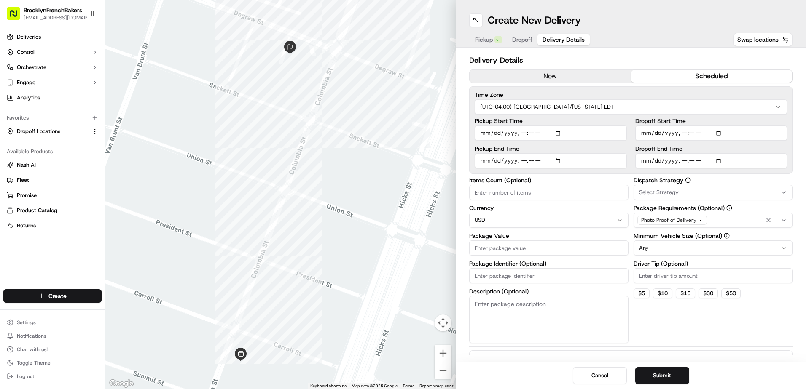
click at [672, 80] on button "scheduled" at bounding box center [711, 76] width 161 height 13
click at [718, 134] on input "Dropoff Start Time" at bounding box center [711, 133] width 152 height 15
type input "[DATE]T08:50"
click at [739, 135] on input "Dropoff Start Time" at bounding box center [711, 133] width 152 height 15
click at [721, 160] on input "Dropoff End Time" at bounding box center [711, 160] width 152 height 15
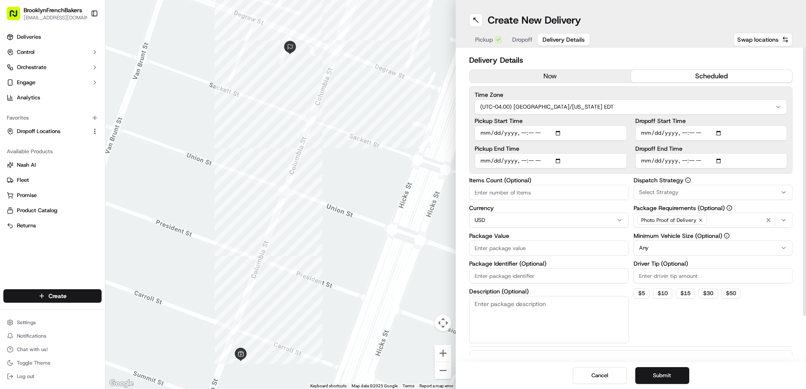
type input "[DATE]T09:15"
click at [632, 146] on div "Pickup Start Time Pickup End Time Dropoff Start Time Dropoff End Time" at bounding box center [630, 143] width 312 height 51
click at [560, 132] on input "Pickup Start Time" at bounding box center [550, 133] width 152 height 15
type input "[DATE]T07:40"
click at [647, 310] on div "Dispatch Strategy Select Strategy Package Requirements (Optional) Photo Proof o…" at bounding box center [712, 260] width 159 height 166
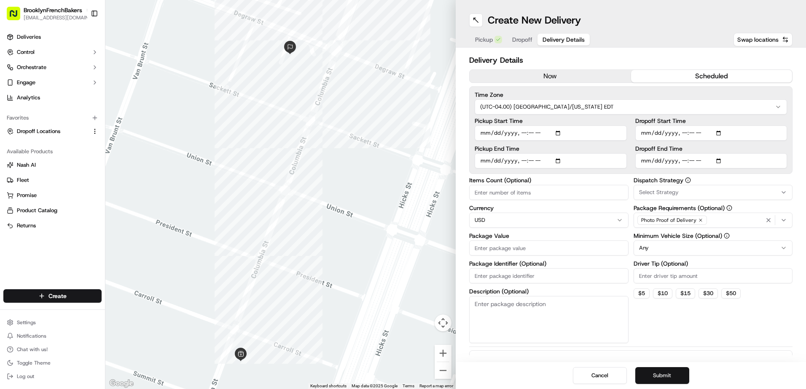
click at [661, 374] on button "Submit" at bounding box center [662, 375] width 54 height 17
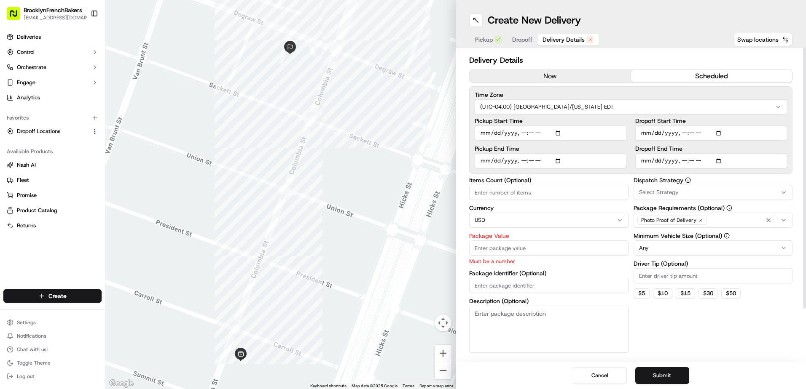
click at [585, 246] on input "Package Value" at bounding box center [548, 248] width 159 height 15
type input "150"
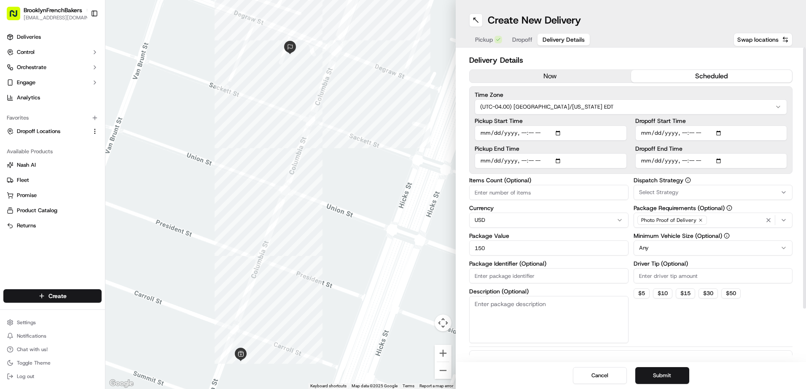
click at [661, 333] on div "Dispatch Strategy Select Strategy Package Requirements (Optional) Photo Proof o…" at bounding box center [712, 260] width 159 height 166
click at [667, 373] on button "Submit" at bounding box center [662, 375] width 54 height 17
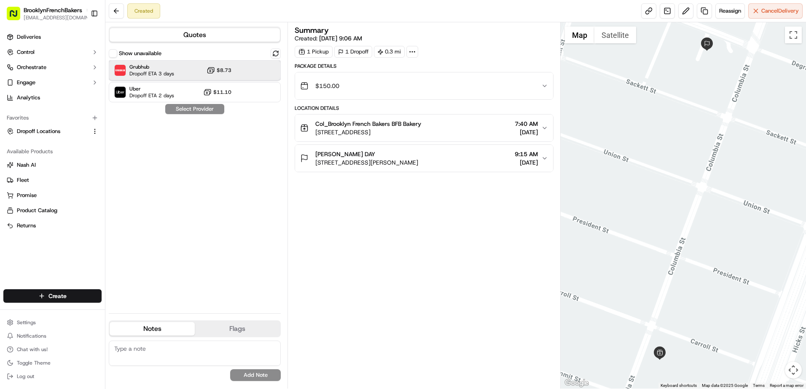
click at [258, 72] on div at bounding box center [255, 70] width 10 height 10
click at [200, 111] on button "Assign Provider" at bounding box center [195, 109] width 60 height 10
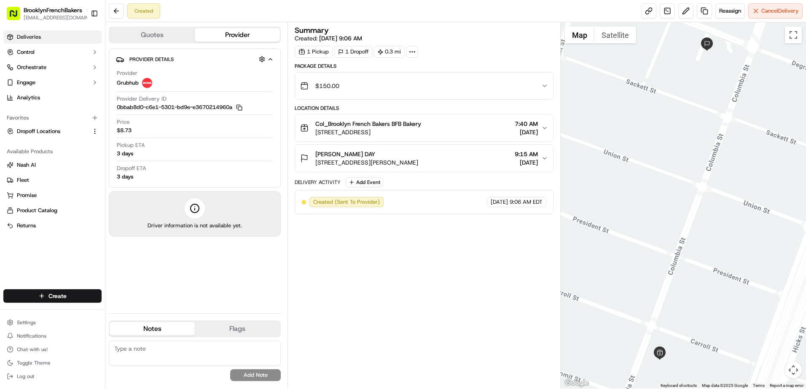
click at [67, 40] on link "Deliveries" at bounding box center [52, 36] width 98 height 13
